Goal: Information Seeking & Learning: Learn about a topic

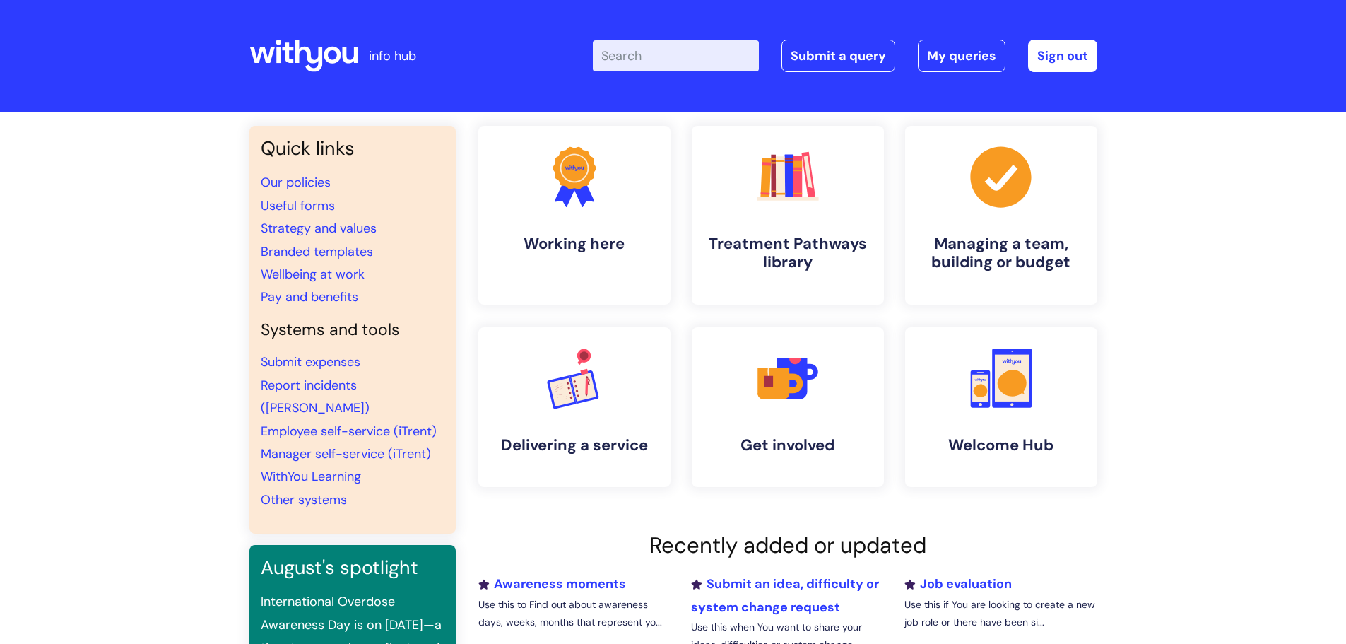
click at [641, 56] on input "Enter your search term here..." at bounding box center [676, 55] width 166 height 31
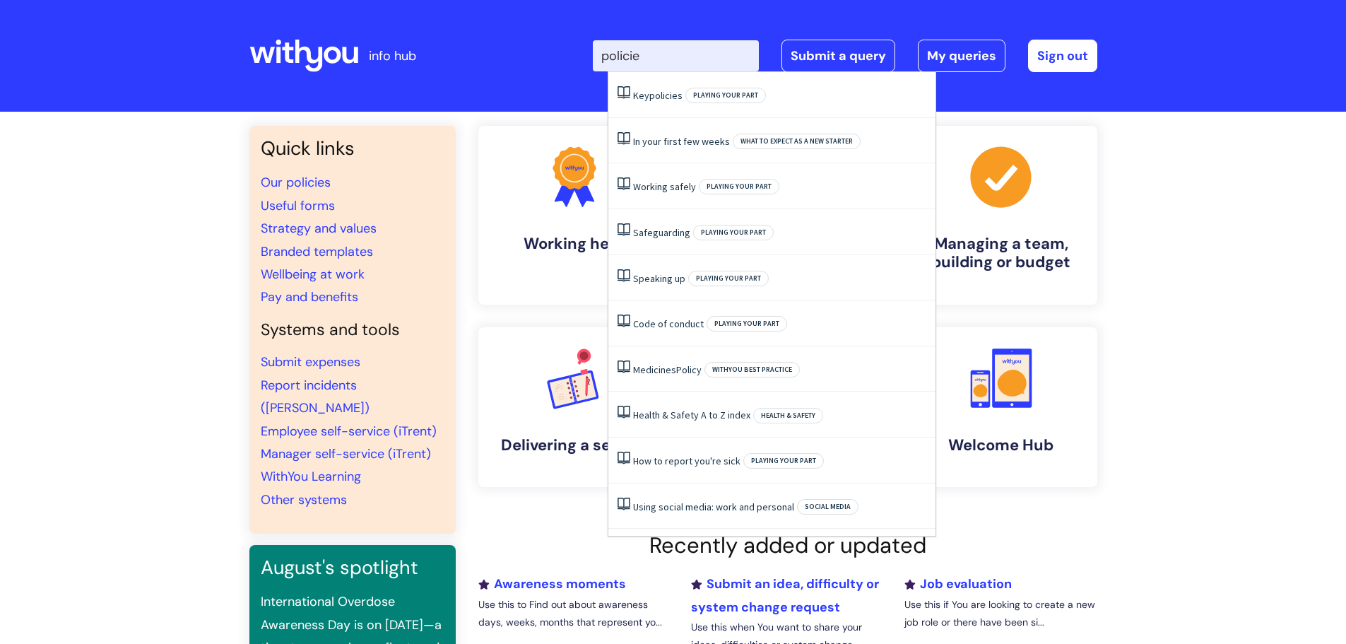
type input "policies"
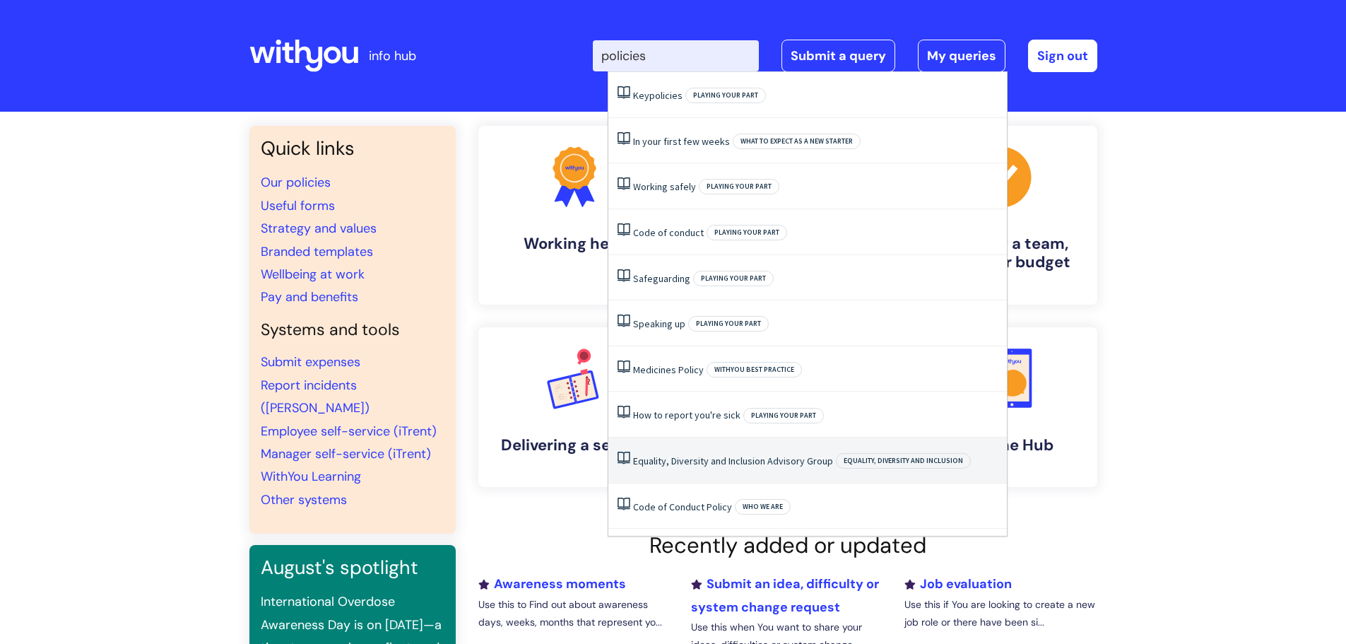
click at [925, 458] on span "Equality, Diversity and Inclusion" at bounding box center [903, 461] width 135 height 16
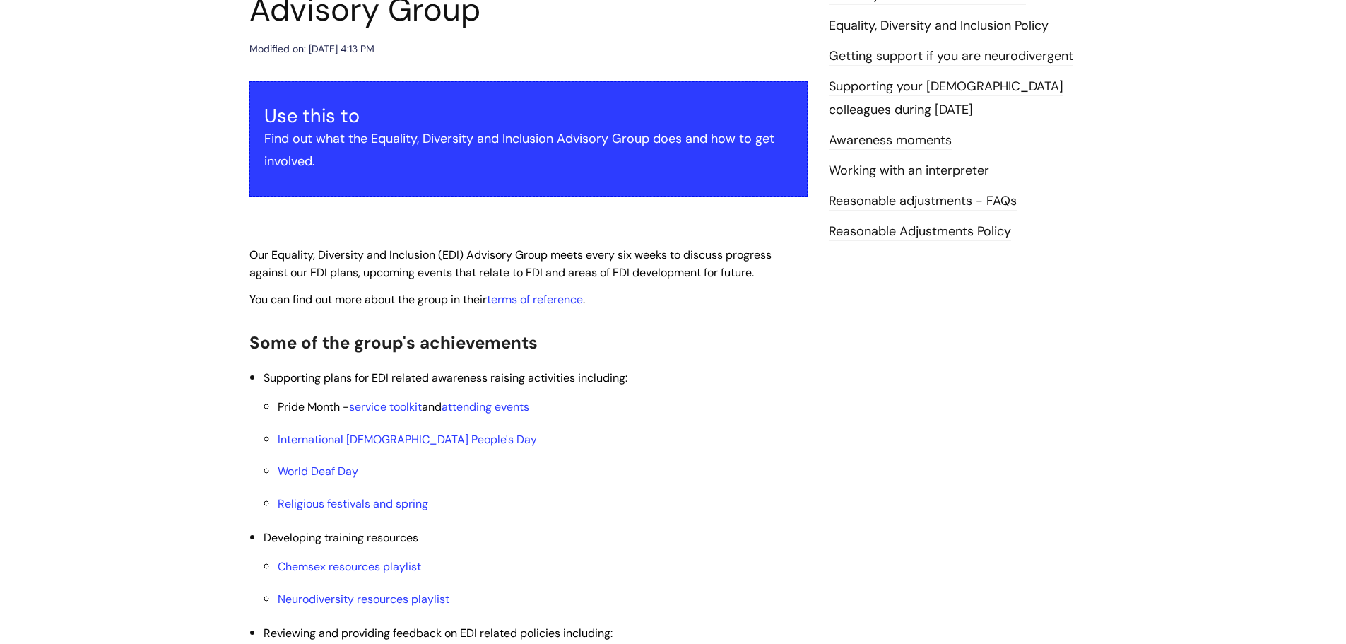
scroll to position [212, 0]
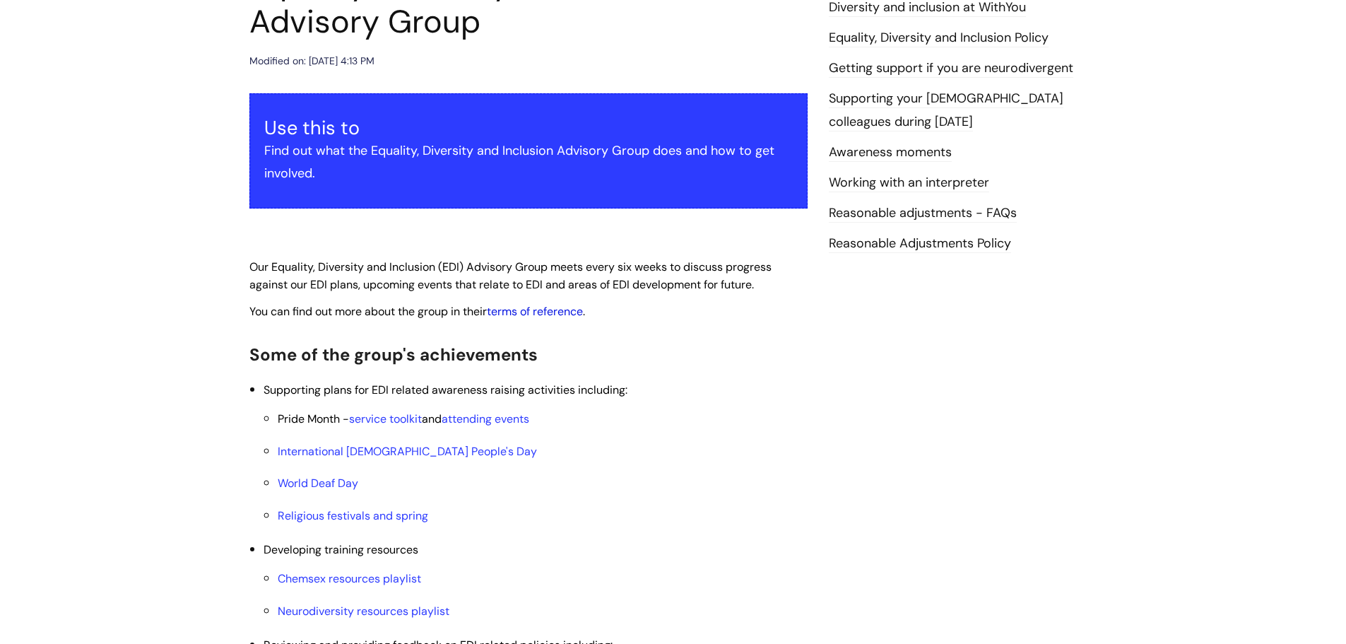
click at [557, 309] on link "terms of reference" at bounding box center [535, 311] width 96 height 15
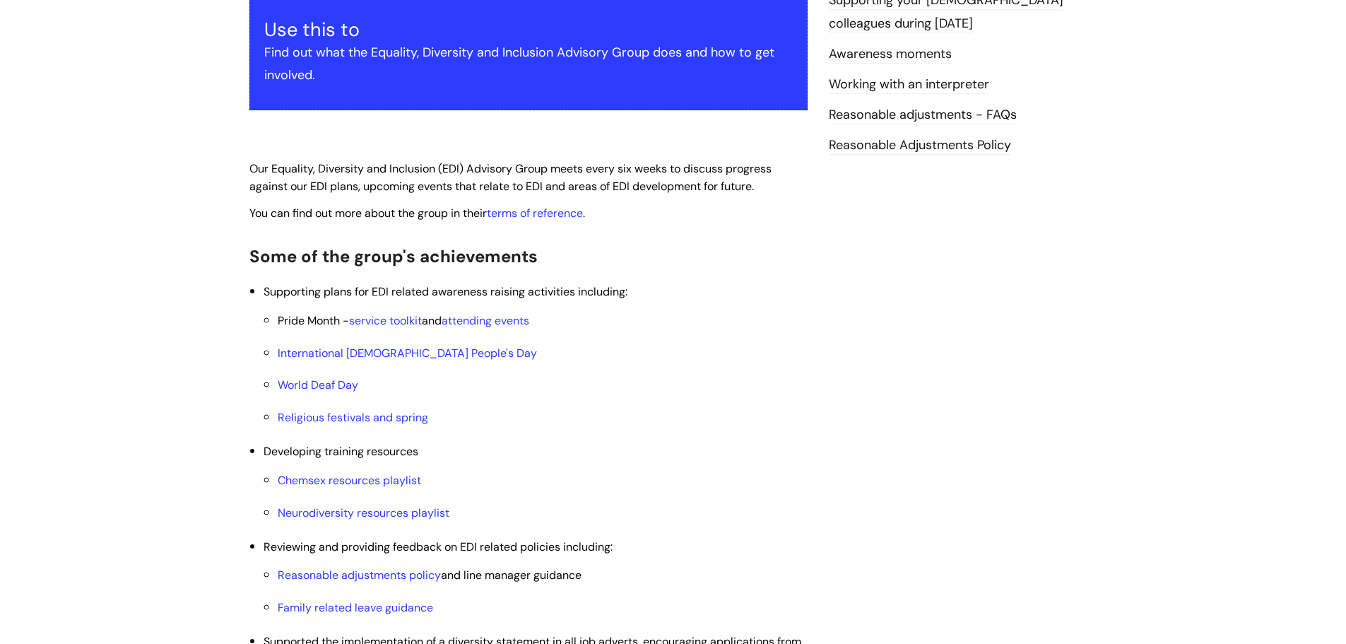
scroll to position [494, 0]
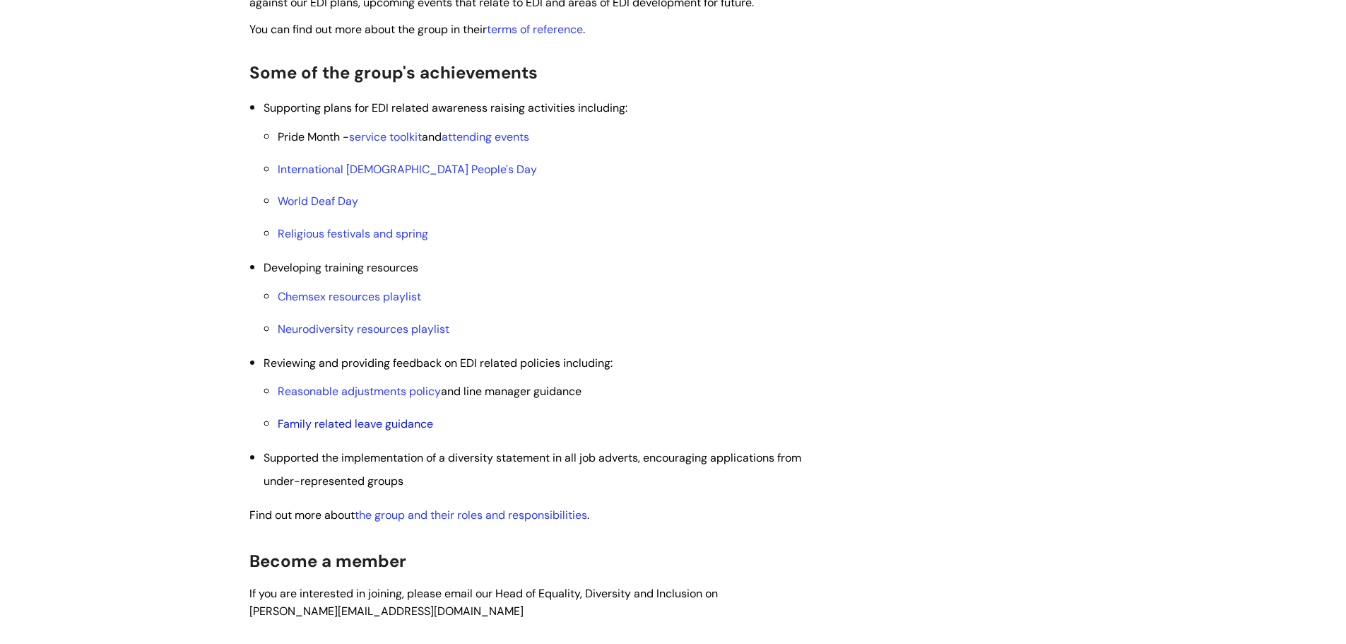
click at [381, 424] on link "Family related leave guidance" at bounding box center [355, 423] width 155 height 15
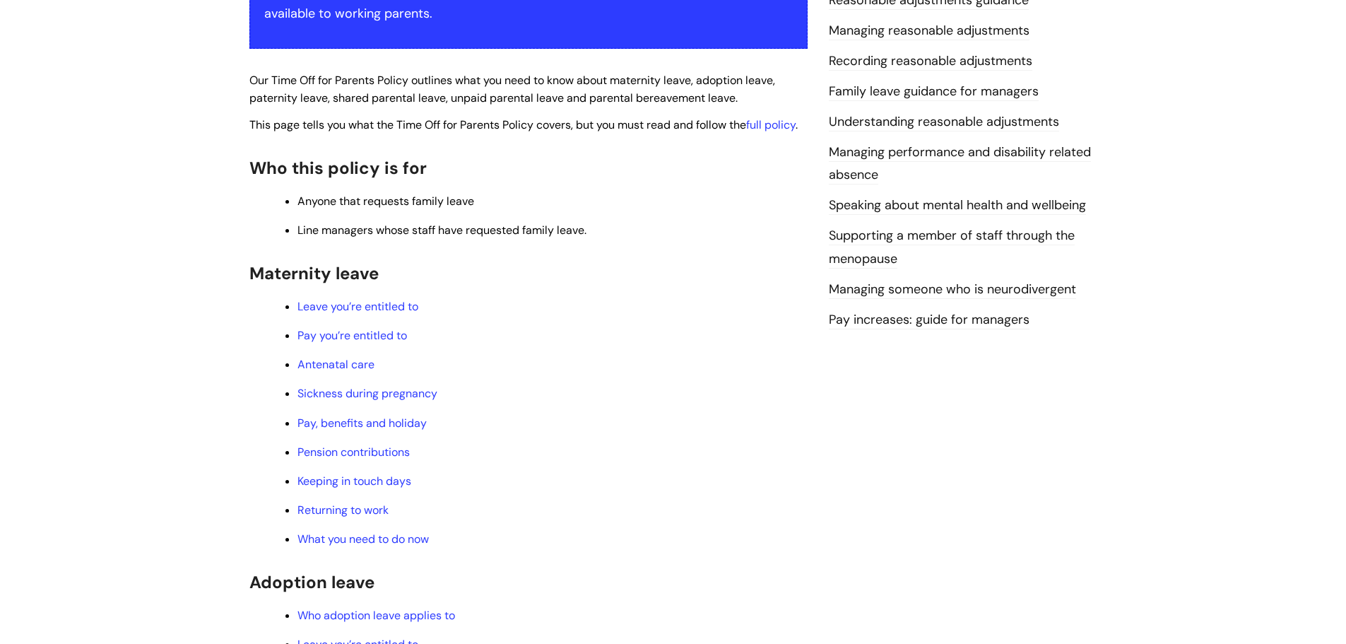
scroll to position [353, 0]
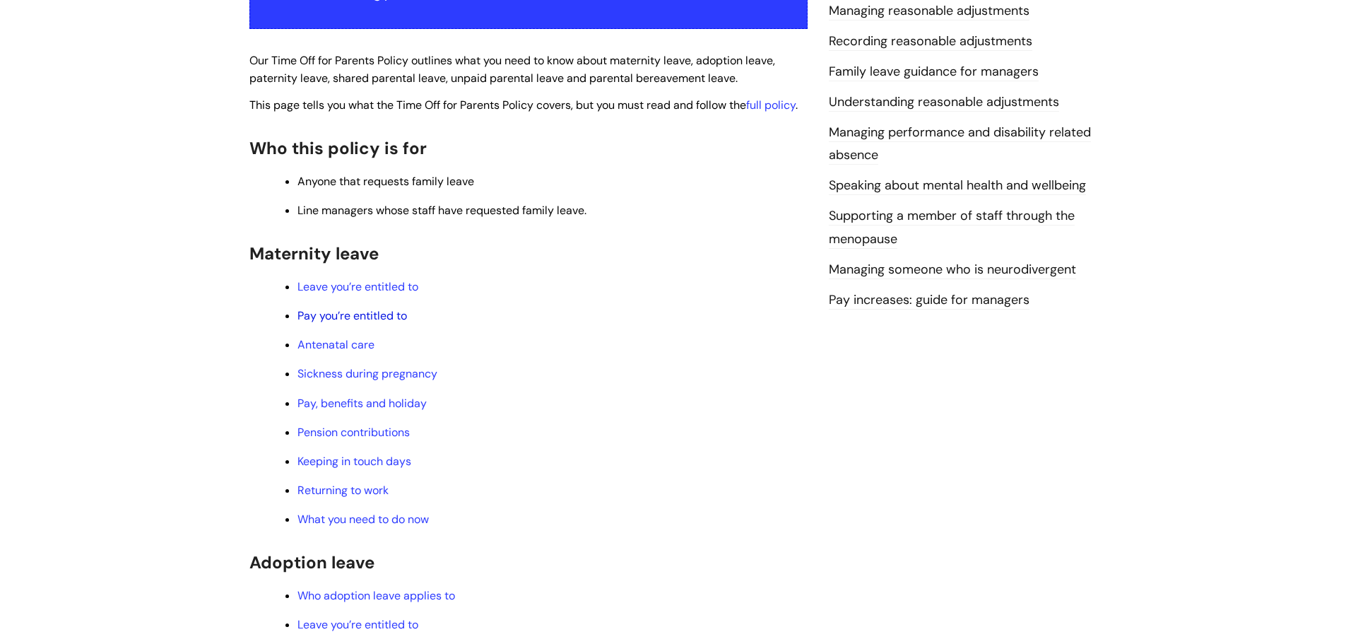
click at [369, 317] on link "Pay you’re entitled to" at bounding box center [352, 315] width 110 height 15
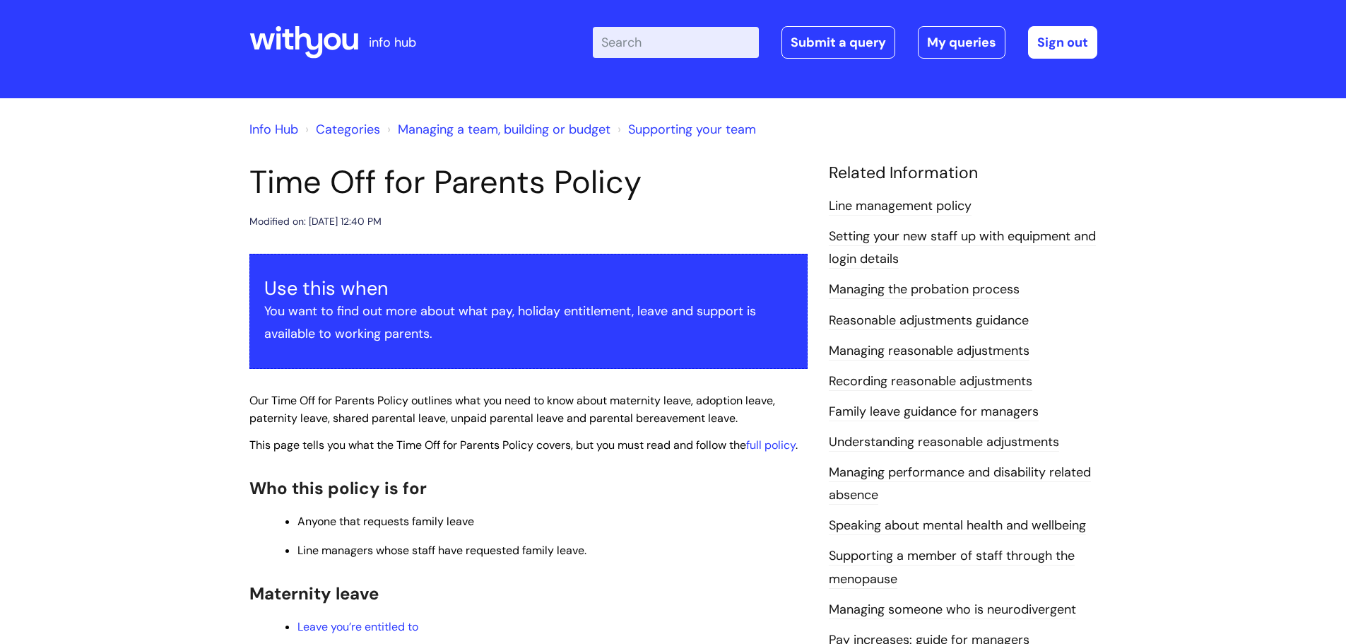
scroll to position [0, 0]
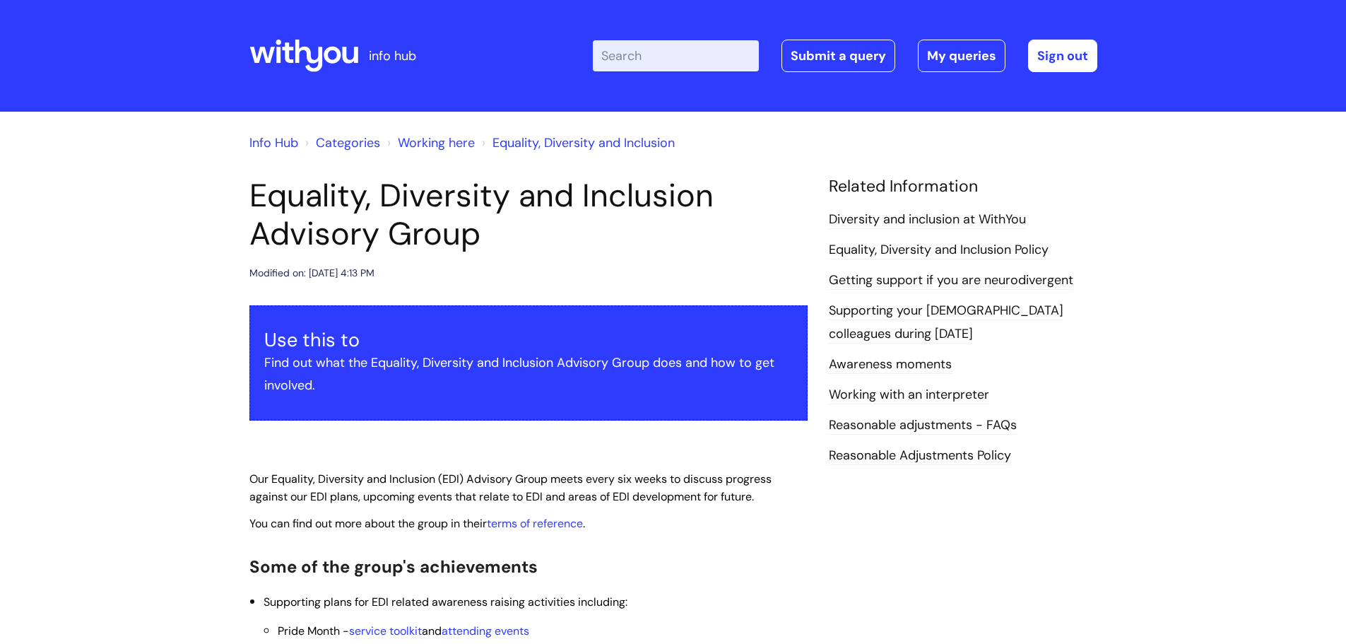
click at [943, 244] on link "Equality, Diversity and Inclusion Policy" at bounding box center [939, 250] width 220 height 18
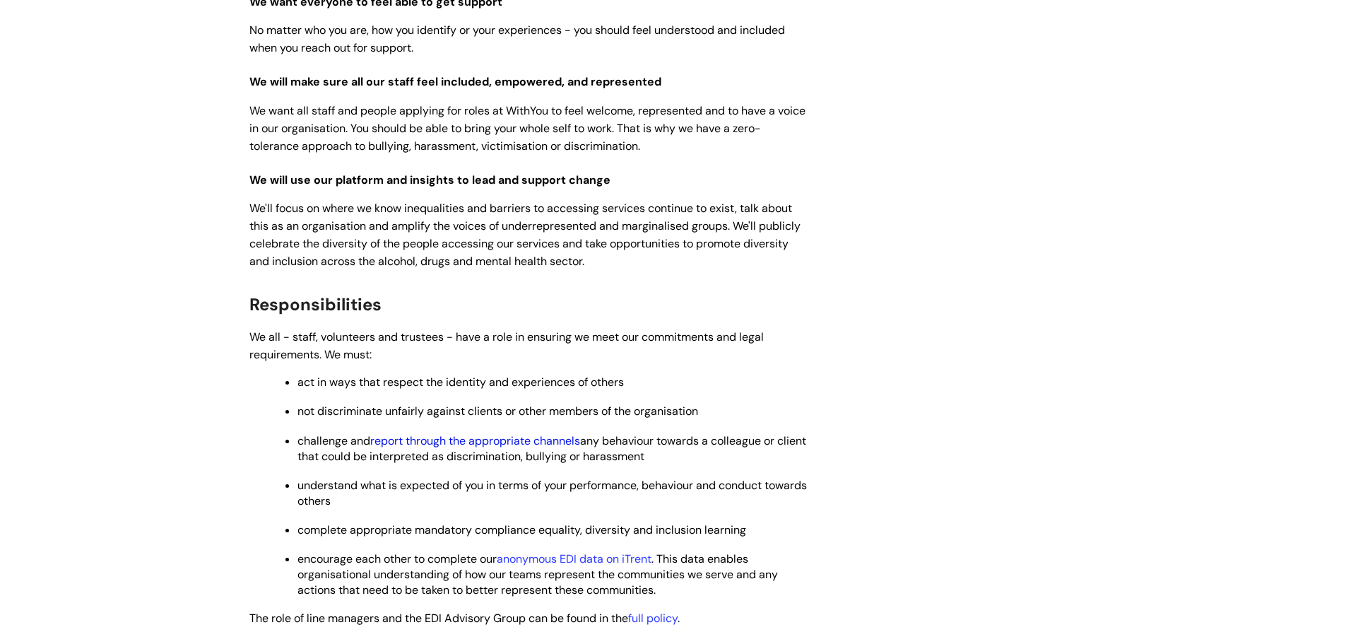
scroll to position [919, 0]
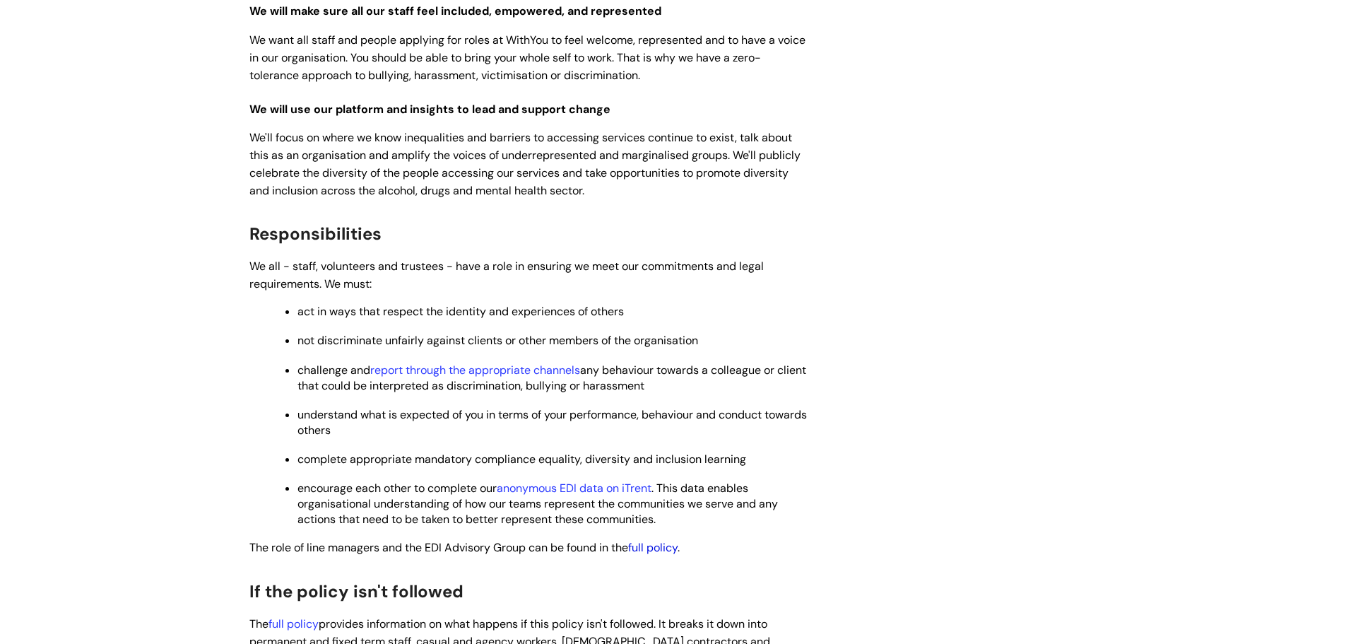
click at [652, 540] on link "full policy" at bounding box center [652, 547] width 49 height 15
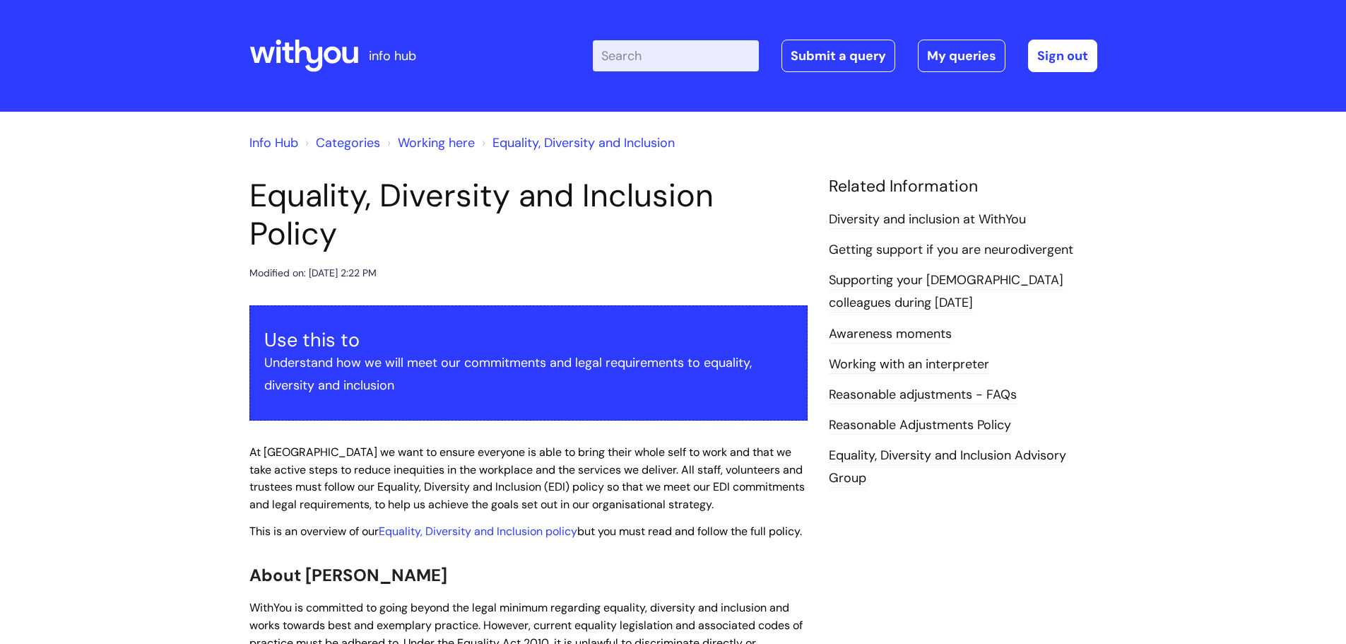
click at [904, 423] on link "Reasonable Adjustments Policy" at bounding box center [920, 425] width 182 height 18
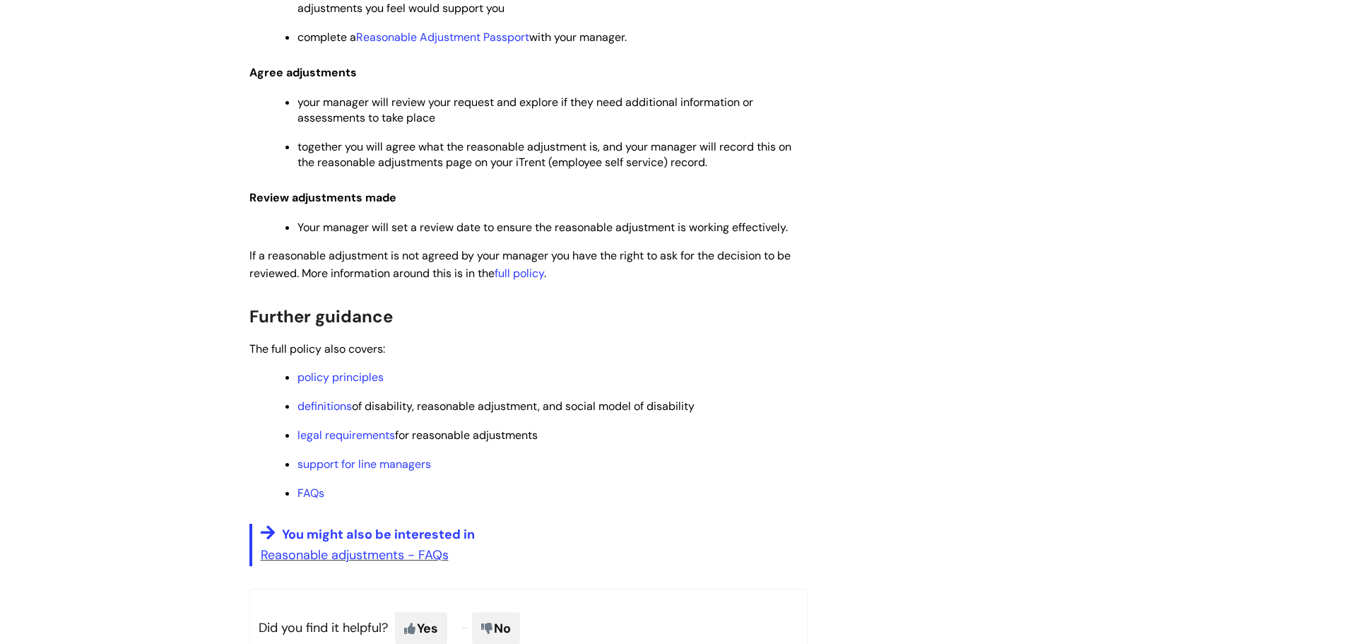
scroll to position [707, 0]
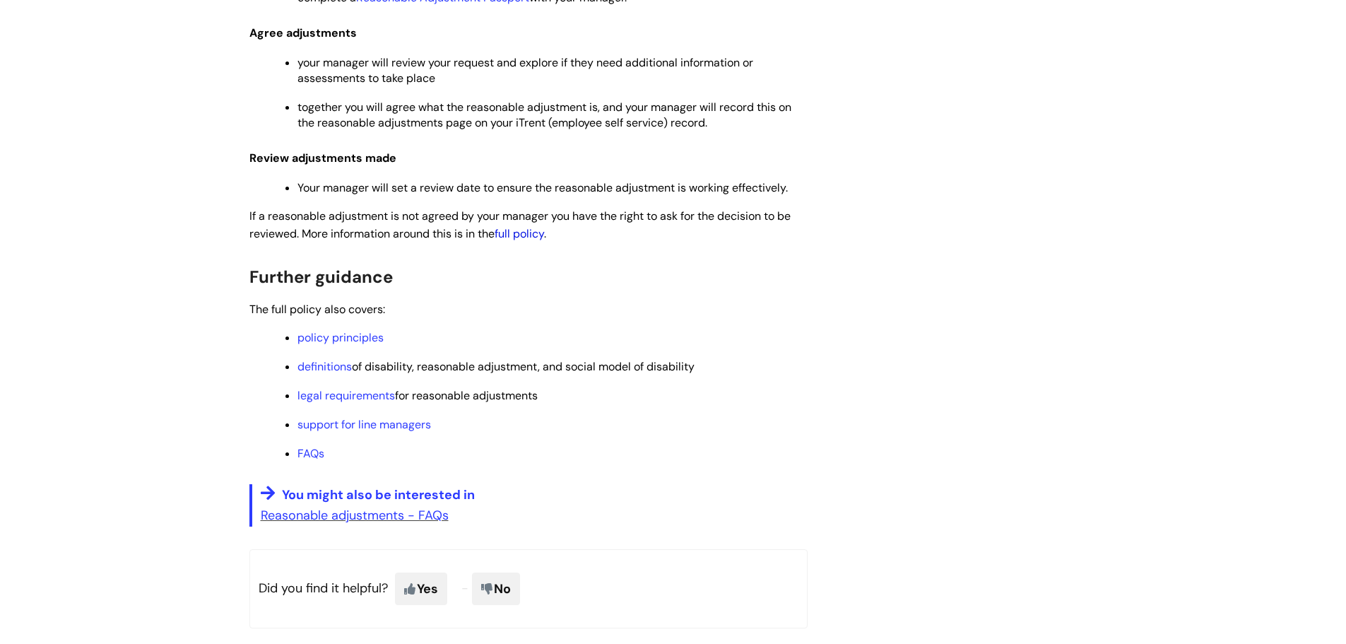
click at [532, 228] on link "full policy" at bounding box center [519, 233] width 49 height 15
